Goal: Find specific page/section: Find specific page/section

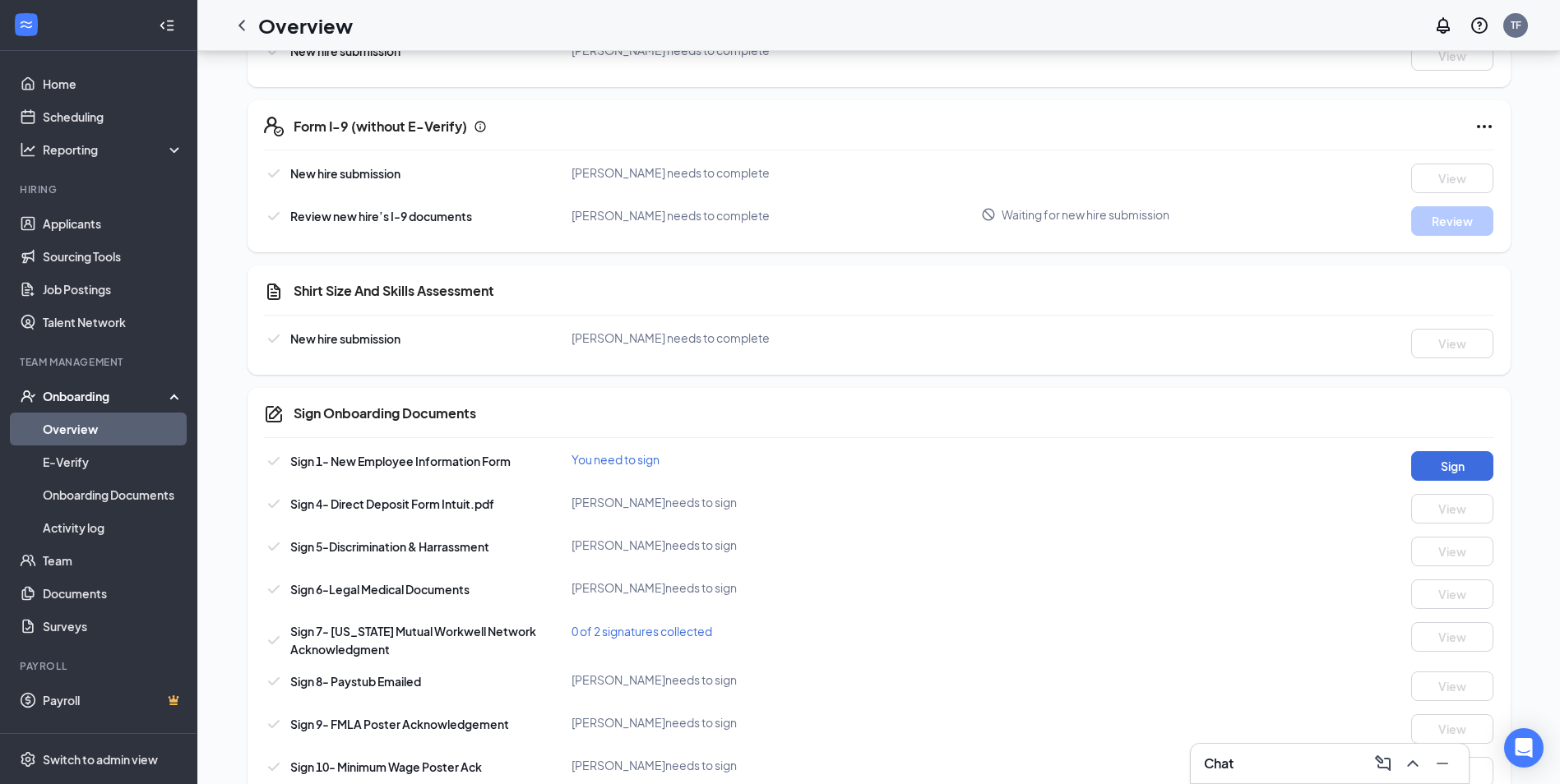
scroll to position [455, 0]
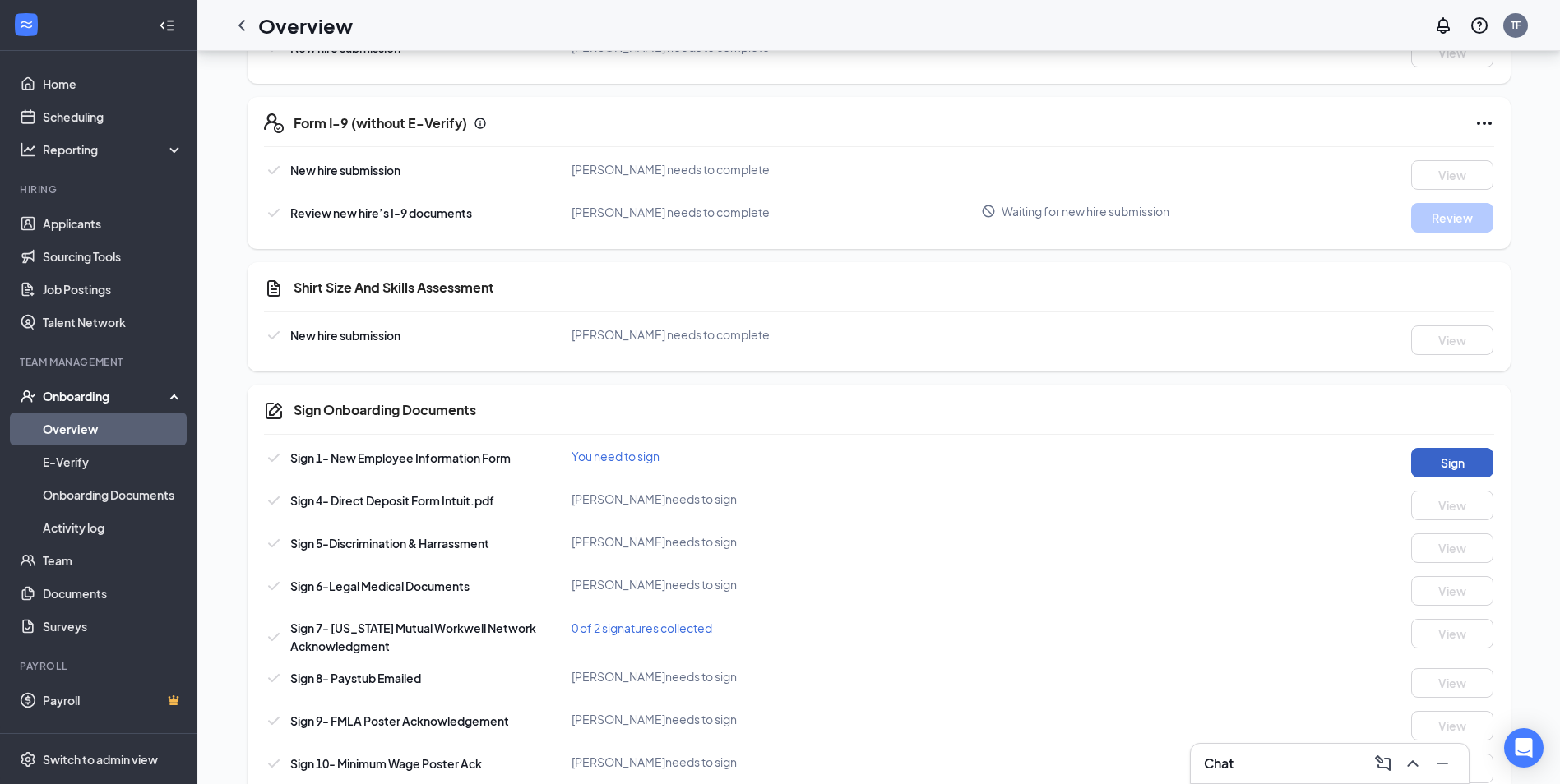
click at [1454, 461] on button "Sign" at bounding box center [1452, 462] width 82 height 30
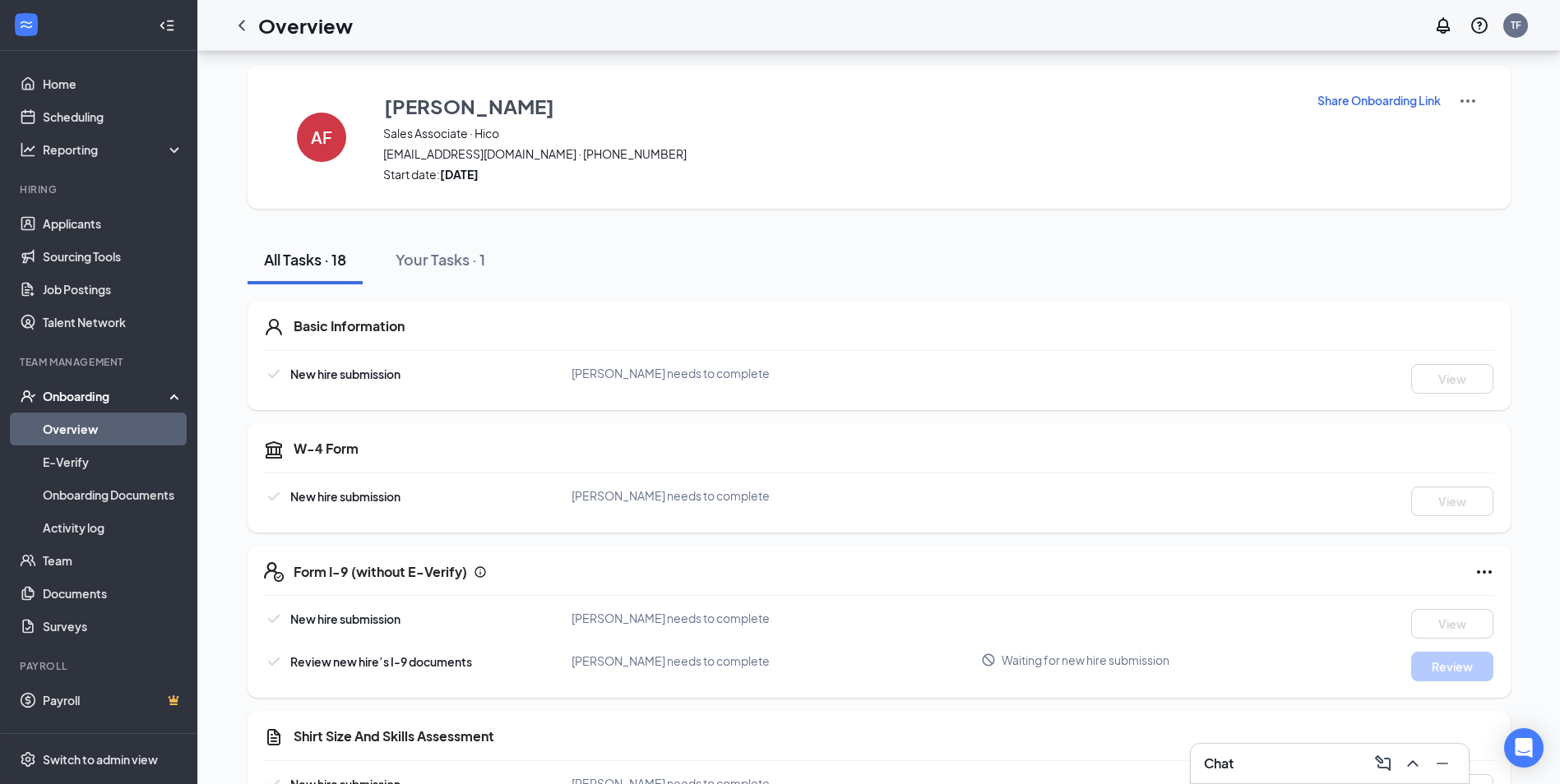
scroll to position [0, 0]
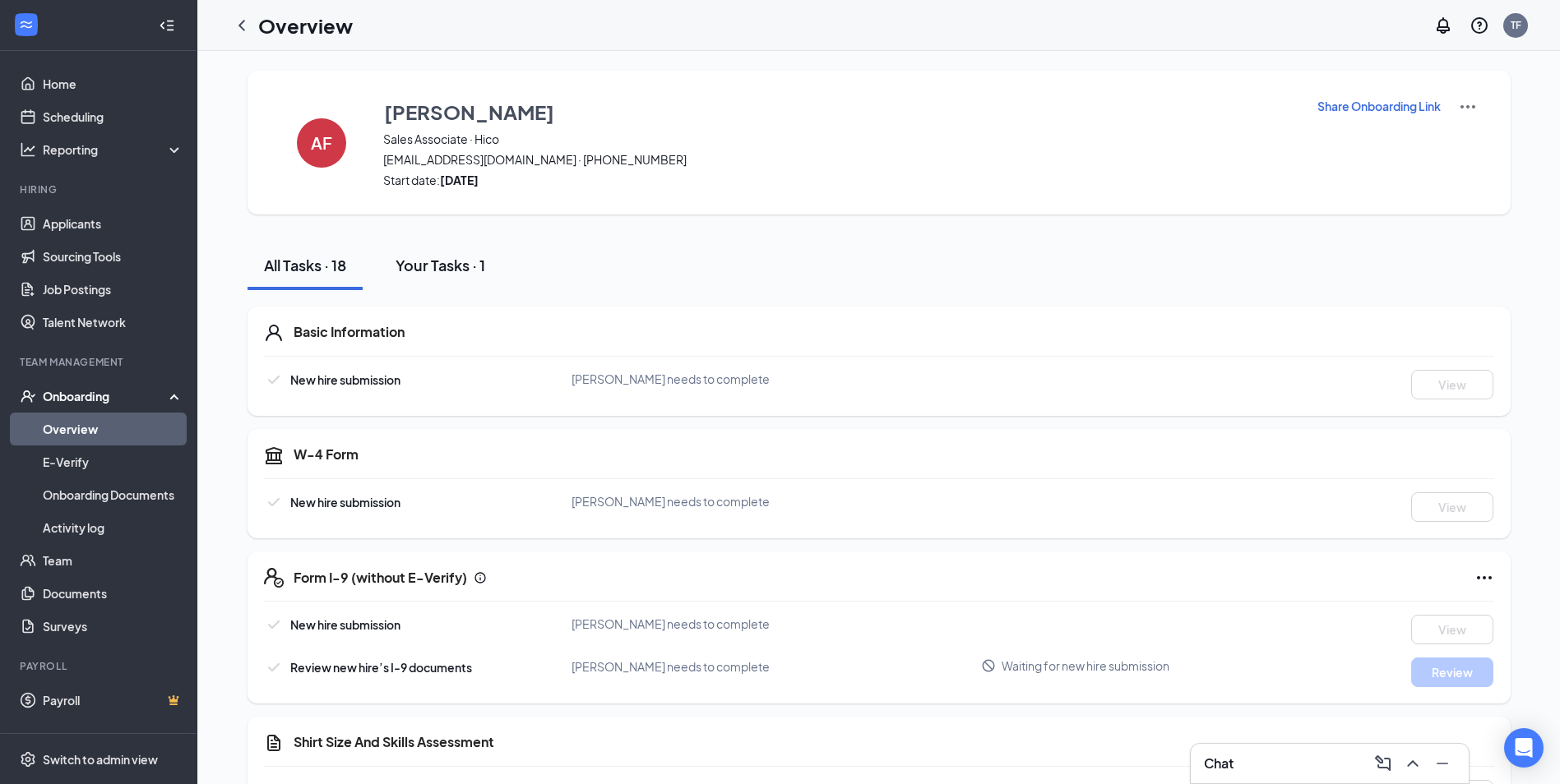
click at [437, 265] on div "Your Tasks · 1" at bounding box center [441, 265] width 89 height 20
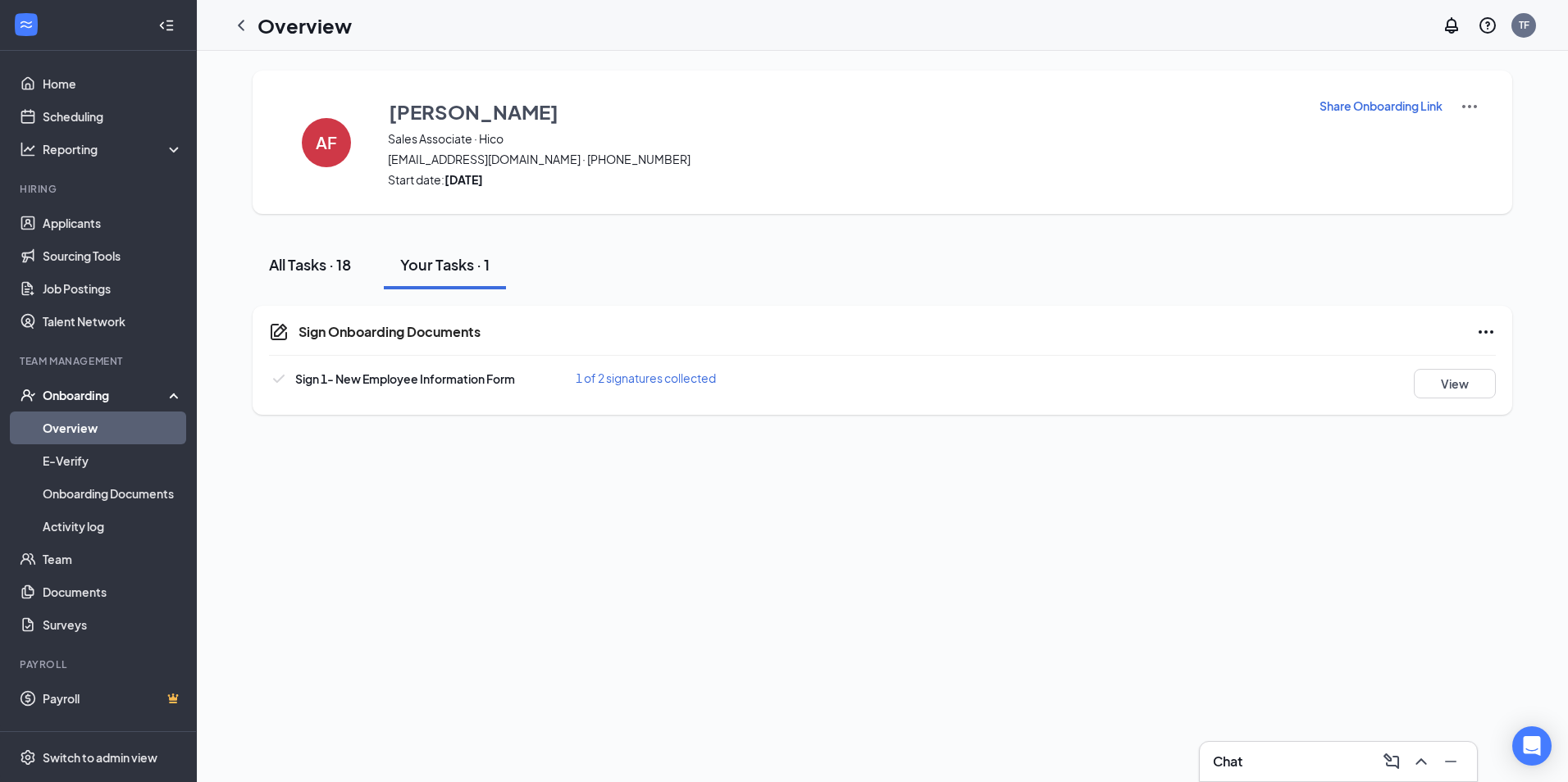
click at [295, 267] on div "All Tasks · 18" at bounding box center [310, 264] width 82 height 20
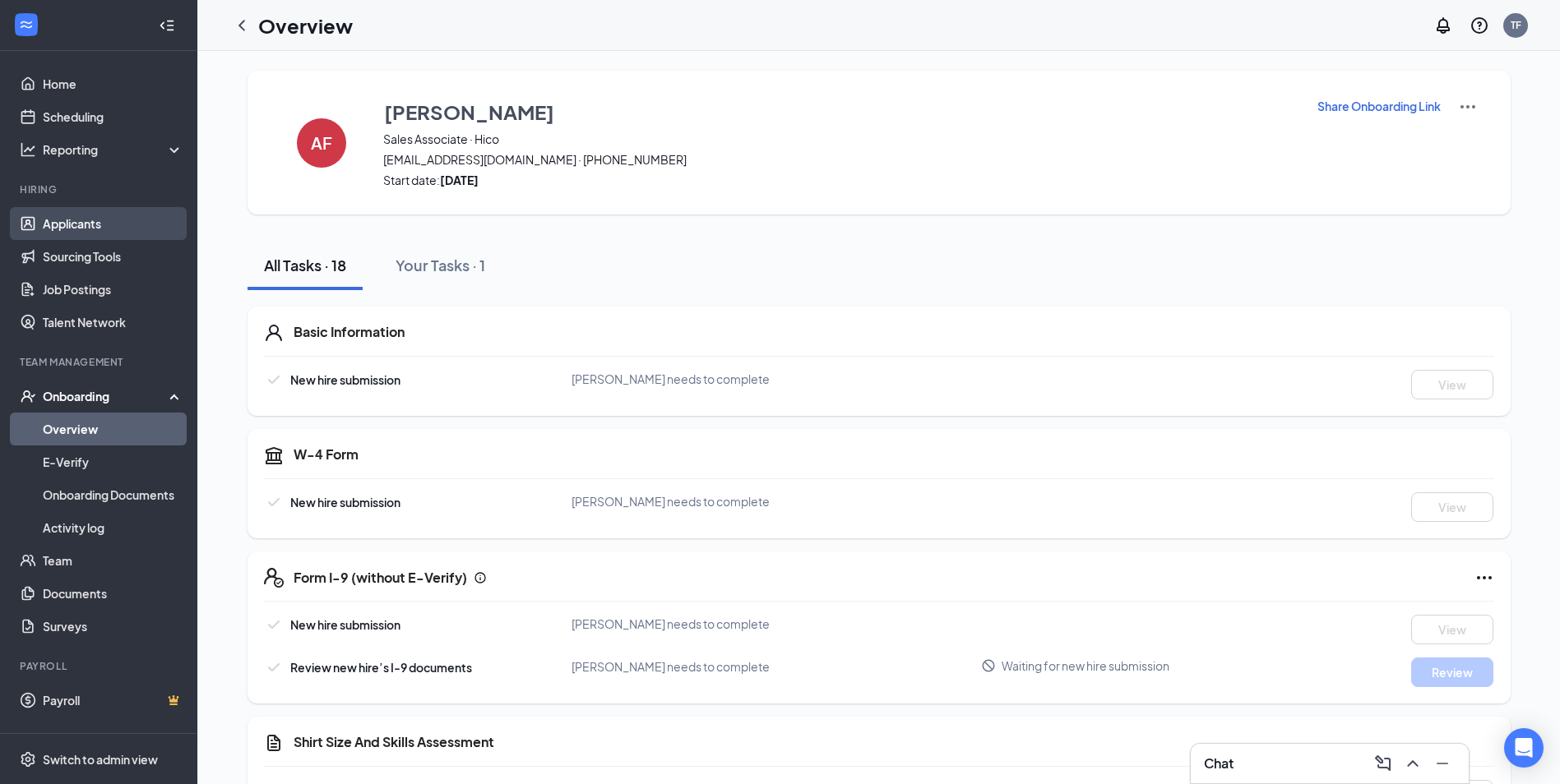
click at [74, 221] on link "Applicants" at bounding box center [113, 223] width 141 height 33
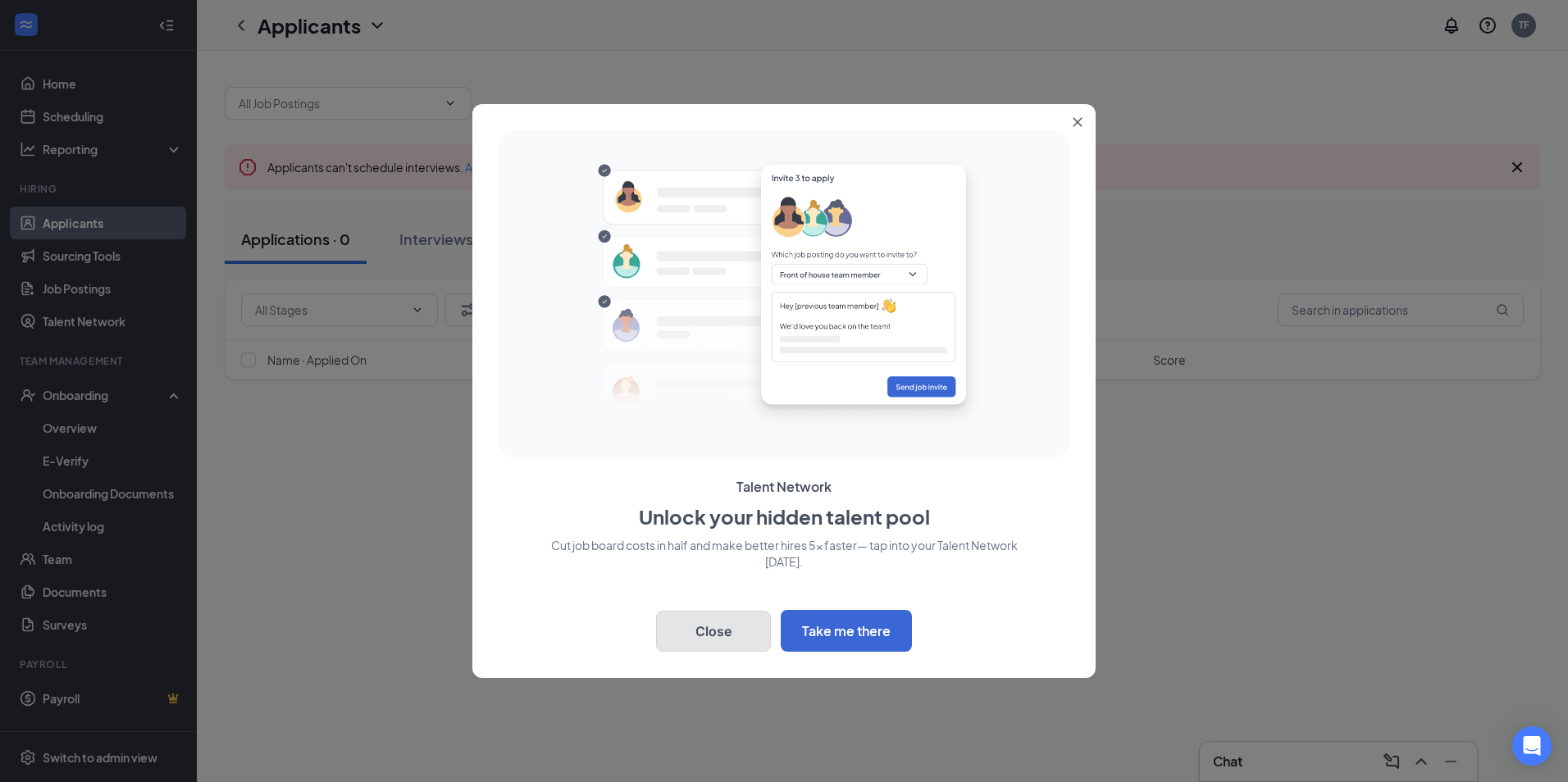
click at [712, 633] on button "Close" at bounding box center [713, 631] width 114 height 41
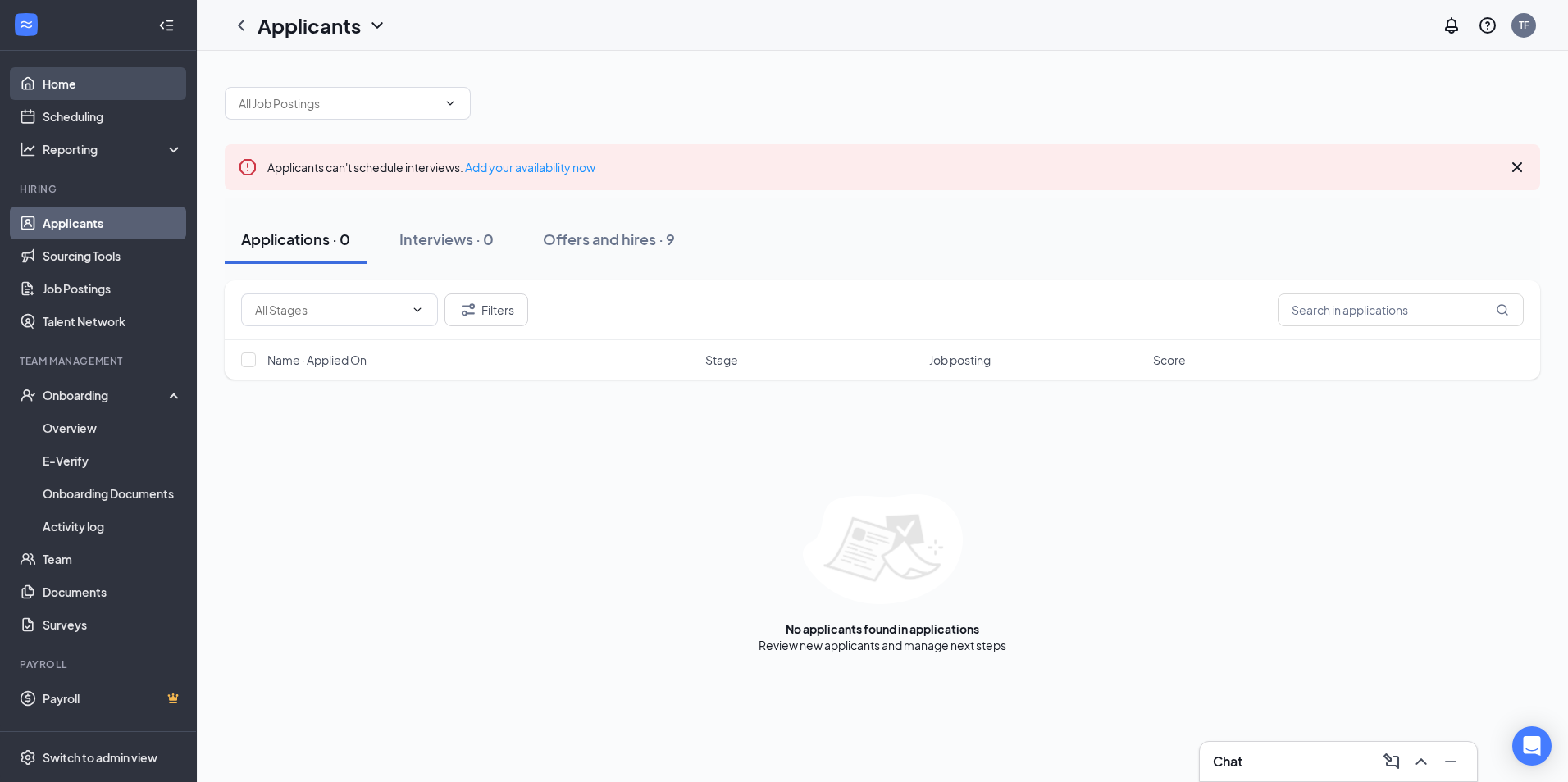
click at [91, 91] on link "Home" at bounding box center [113, 83] width 141 height 33
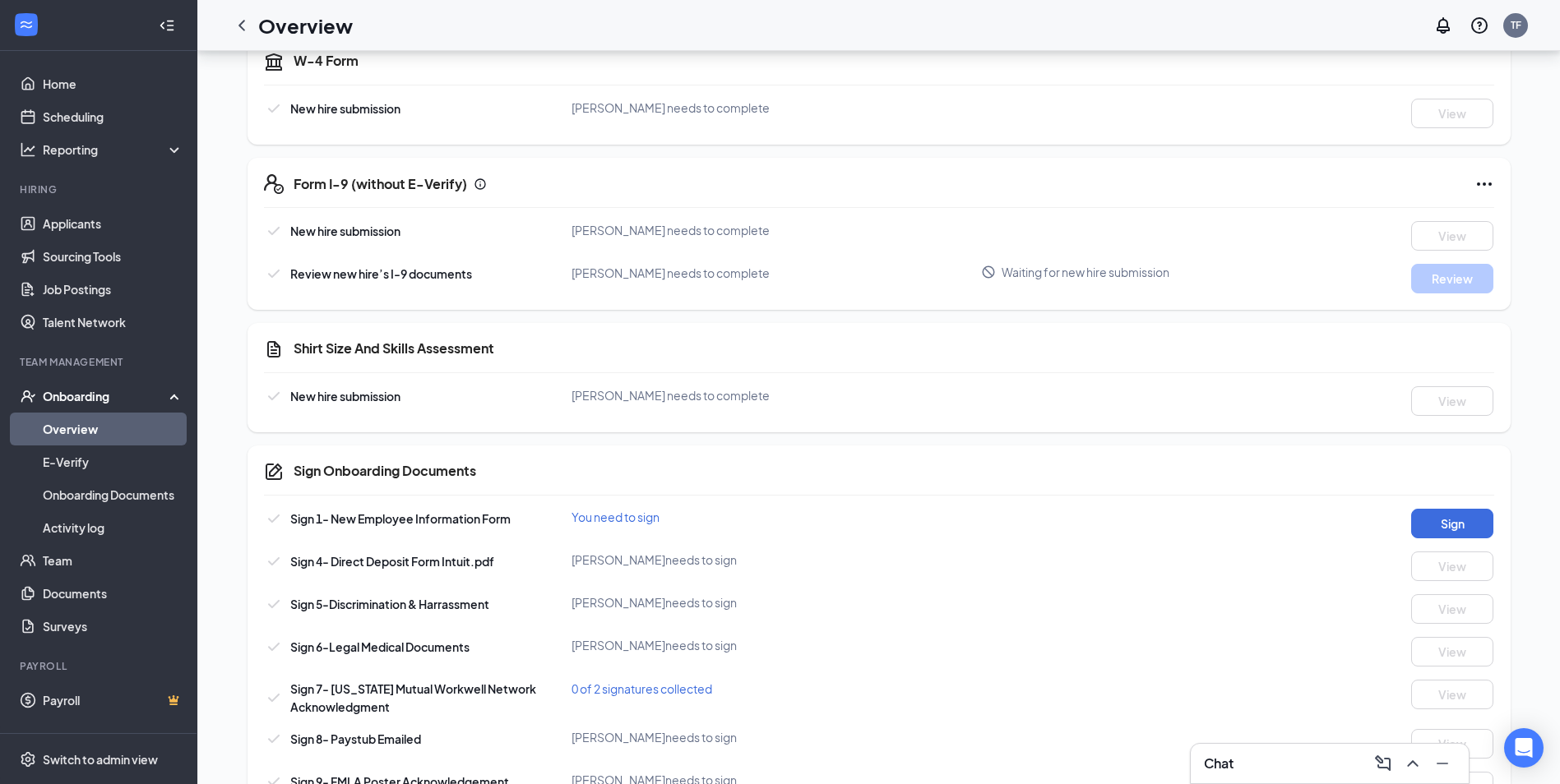
scroll to position [411, 0]
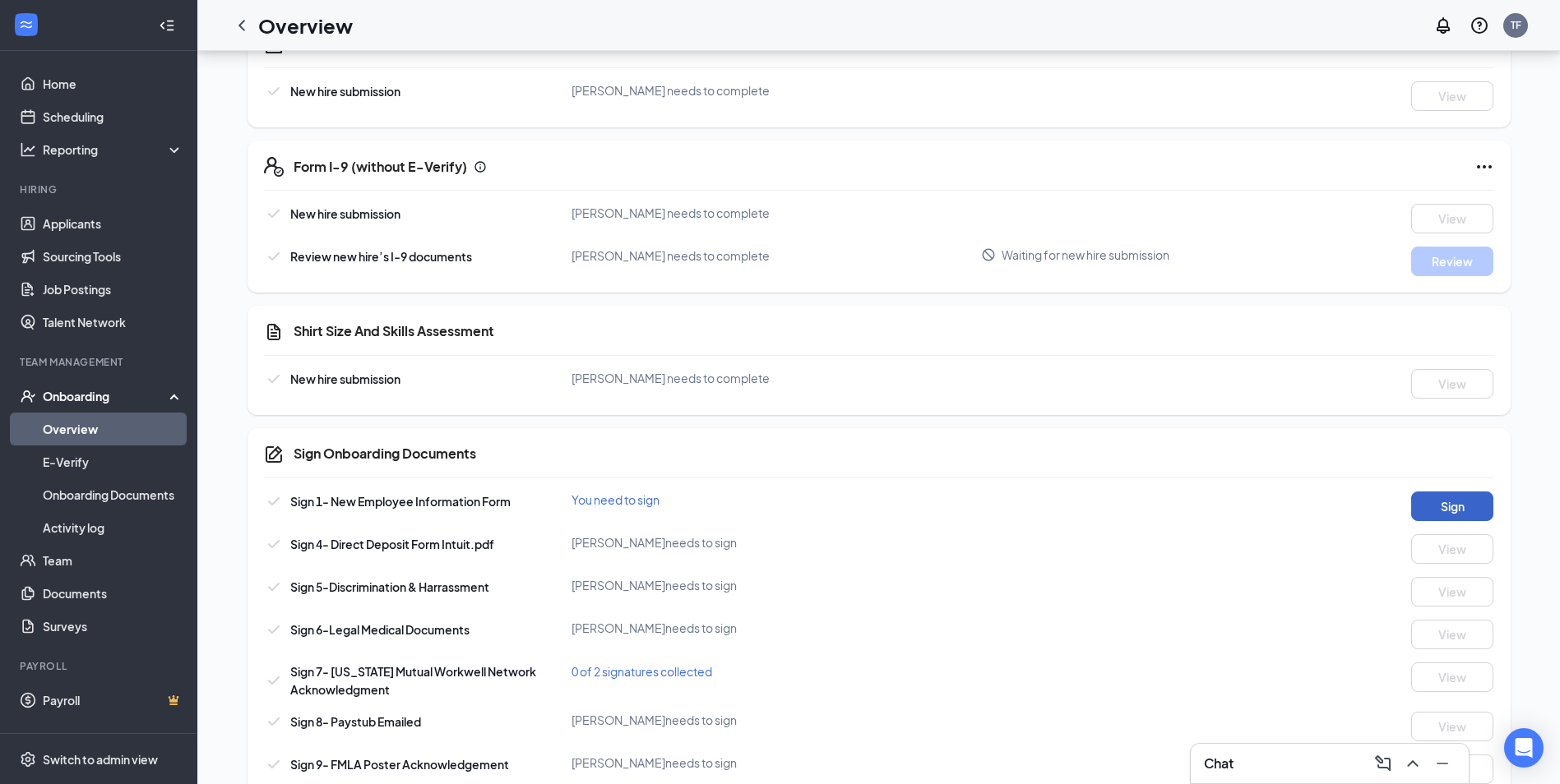
click at [1455, 504] on button "Sign" at bounding box center [1452, 506] width 82 height 30
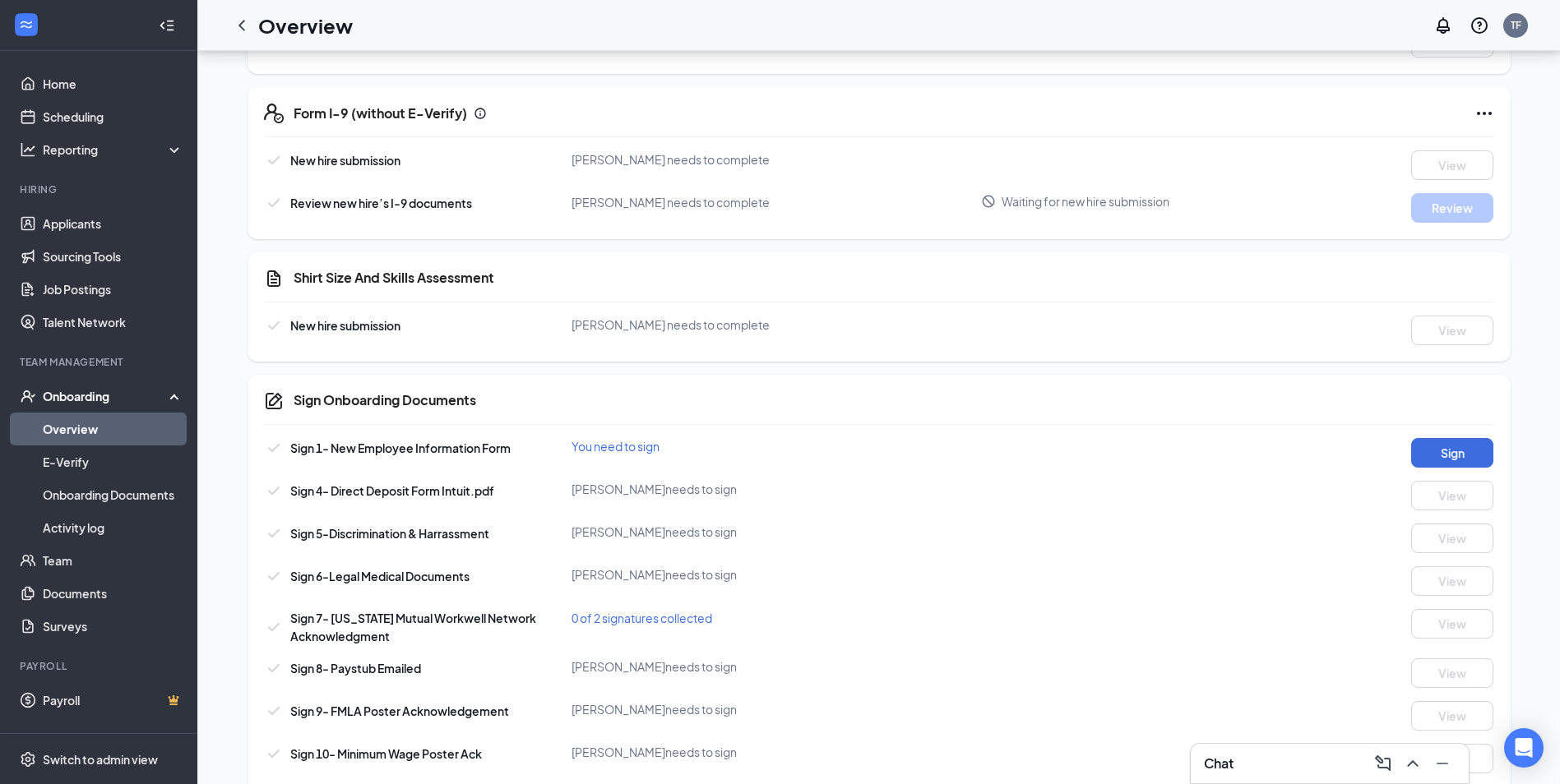
scroll to position [493, 0]
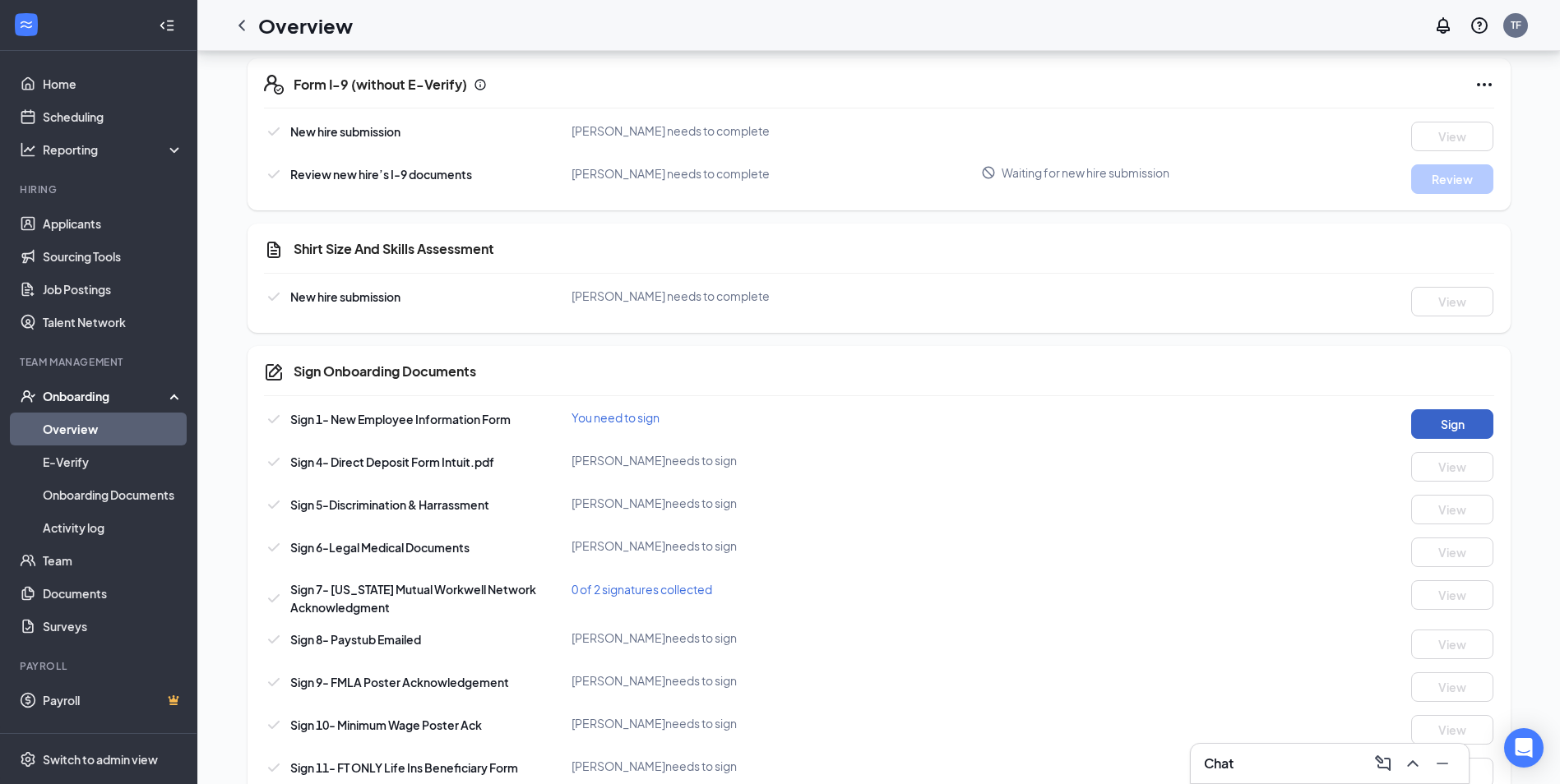
click at [1462, 421] on button "Sign" at bounding box center [1452, 424] width 82 height 30
